Goal: Transaction & Acquisition: Purchase product/service

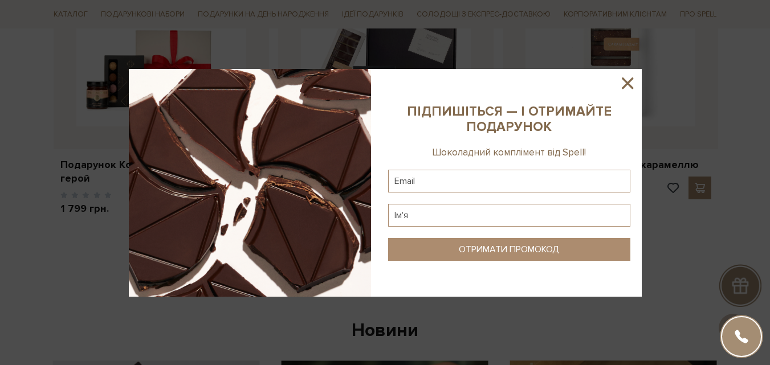
click at [629, 85] on icon at bounding box center [627, 83] width 11 height 11
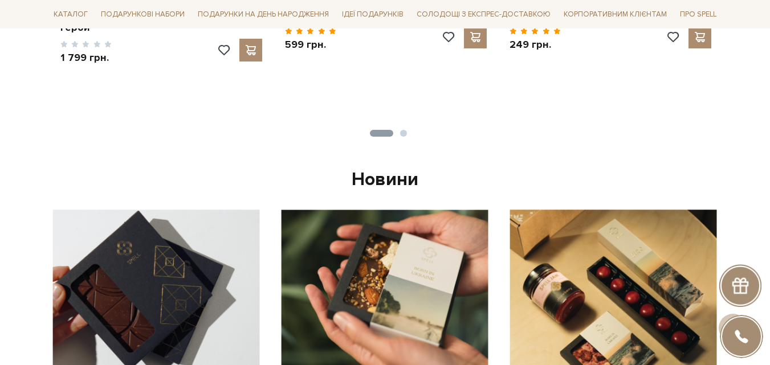
scroll to position [570, 0]
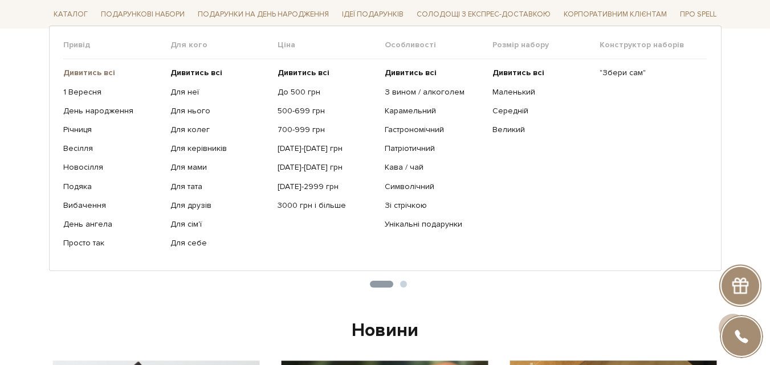
click at [96, 74] on b "Дивитись всі" at bounding box center [89, 73] width 52 height 10
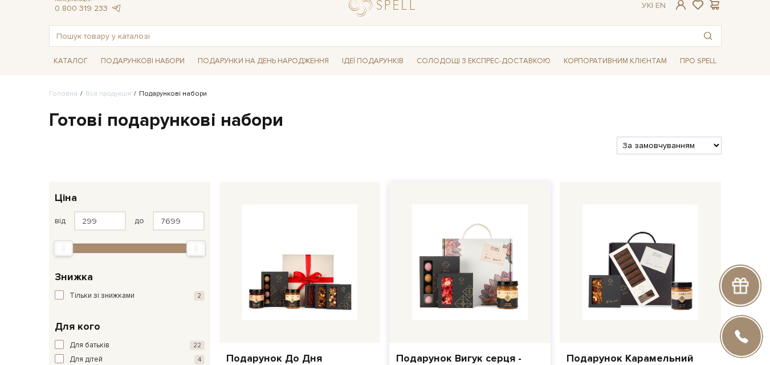
scroll to position [57, 0]
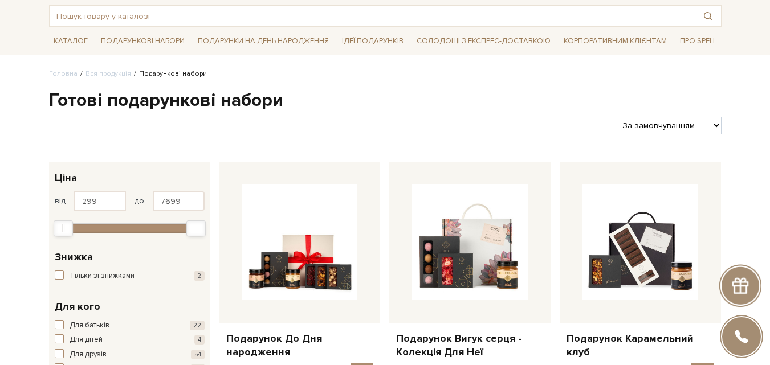
click at [686, 129] on select "За замовчуванням За Ціною (зростання) За Ціною (зменшення) Новинки За популярні…" at bounding box center [669, 126] width 104 height 18
select select "[URL][DOMAIN_NAME]"
click at [617, 117] on select "За замовчуванням За Ціною (зростання) За Ціною (зменшення) Новинки За популярні…" at bounding box center [669, 126] width 104 height 18
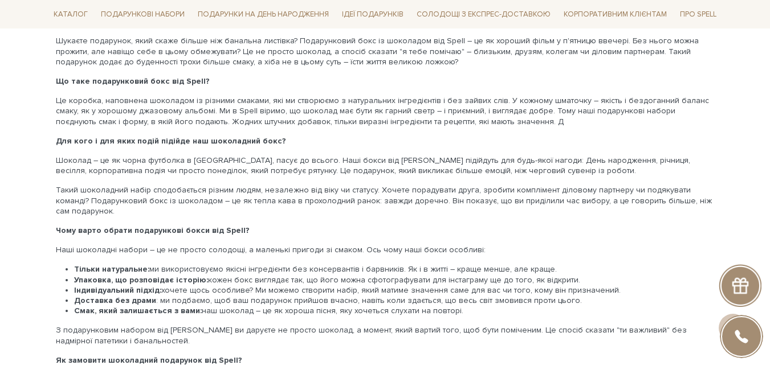
scroll to position [1482, 0]
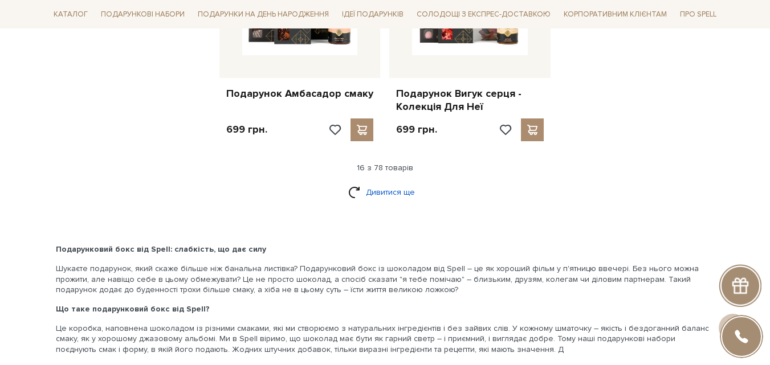
click at [381, 193] on link "Дивитися ще" at bounding box center [385, 192] width 74 height 20
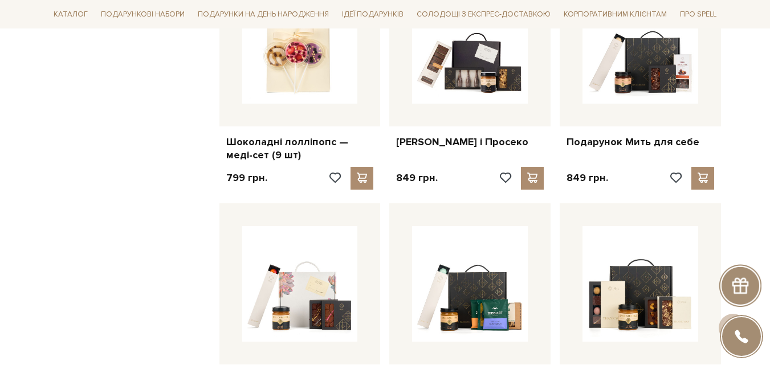
scroll to position [2679, 0]
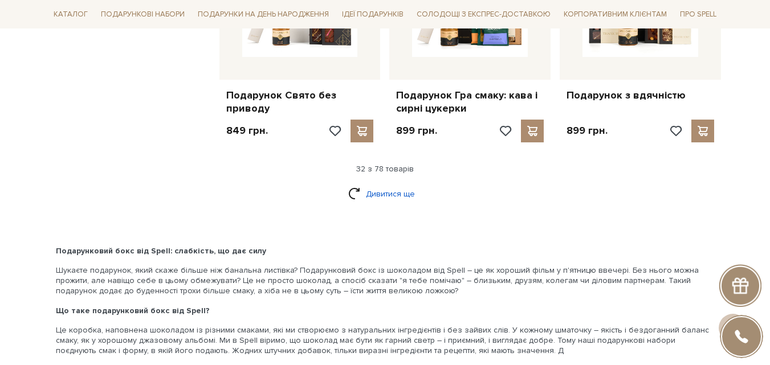
click at [381, 192] on link "Дивитися ще" at bounding box center [385, 194] width 74 height 20
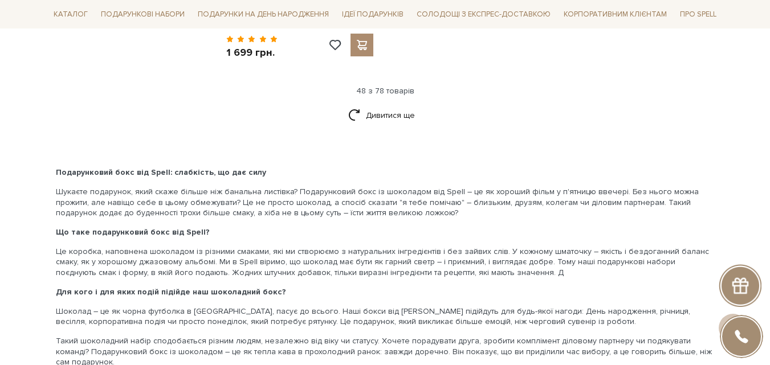
scroll to position [4046, 0]
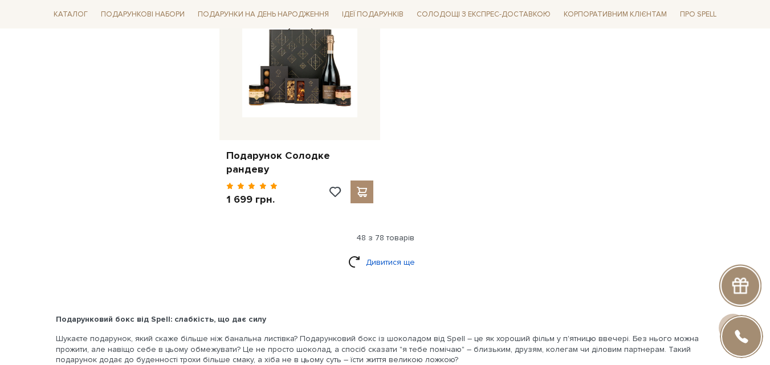
click at [383, 252] on link "Дивитися ще" at bounding box center [385, 262] width 74 height 20
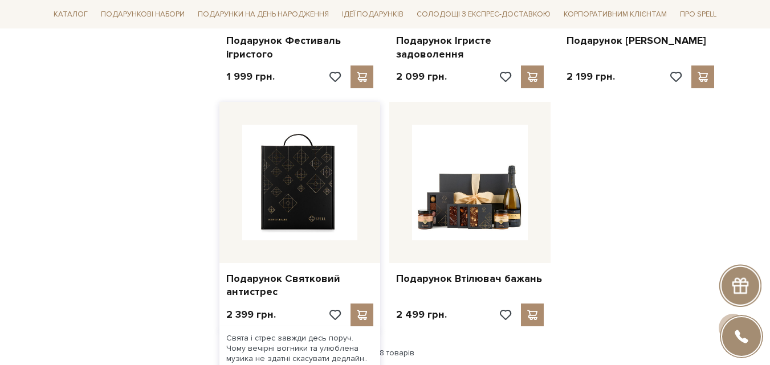
scroll to position [5186, 0]
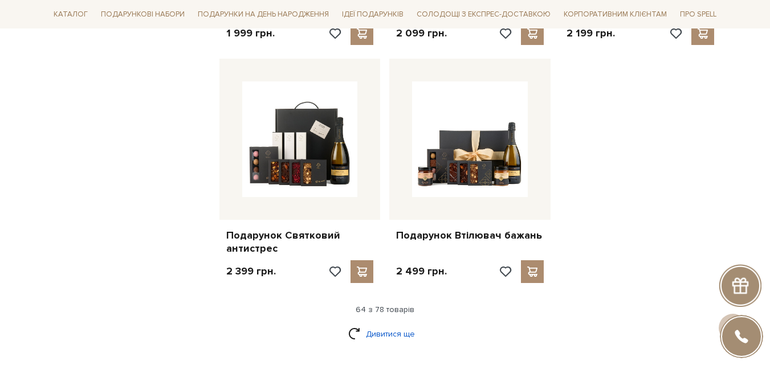
click at [392, 324] on link "Дивитися ще" at bounding box center [385, 334] width 74 height 20
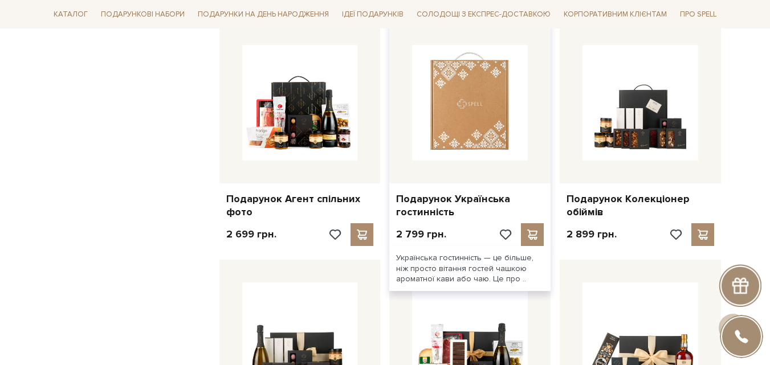
scroll to position [5927, 0]
